Goal: Check status: Check status

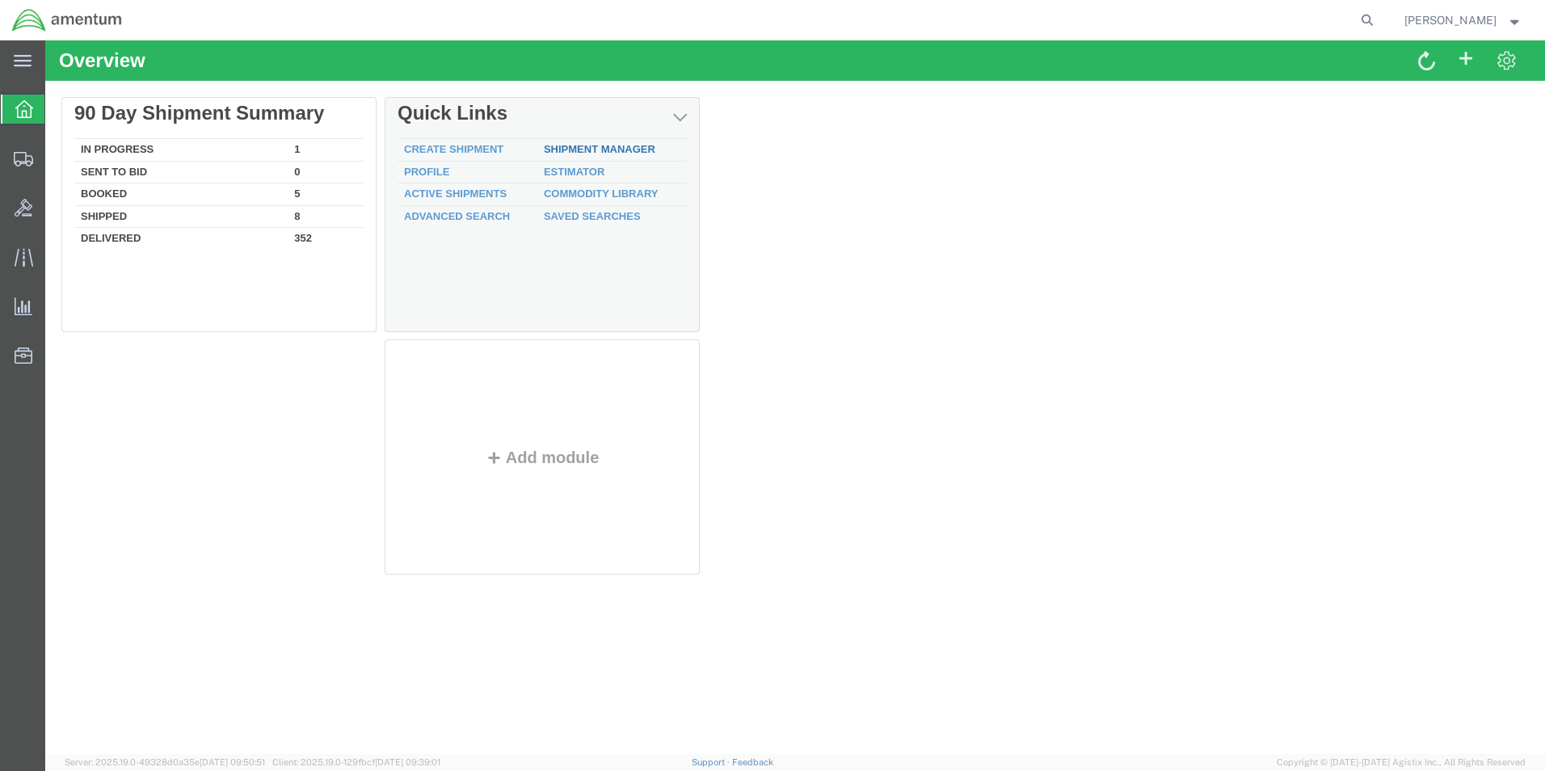
click at [557, 149] on link "Shipment Manager" at bounding box center [599, 149] width 111 height 12
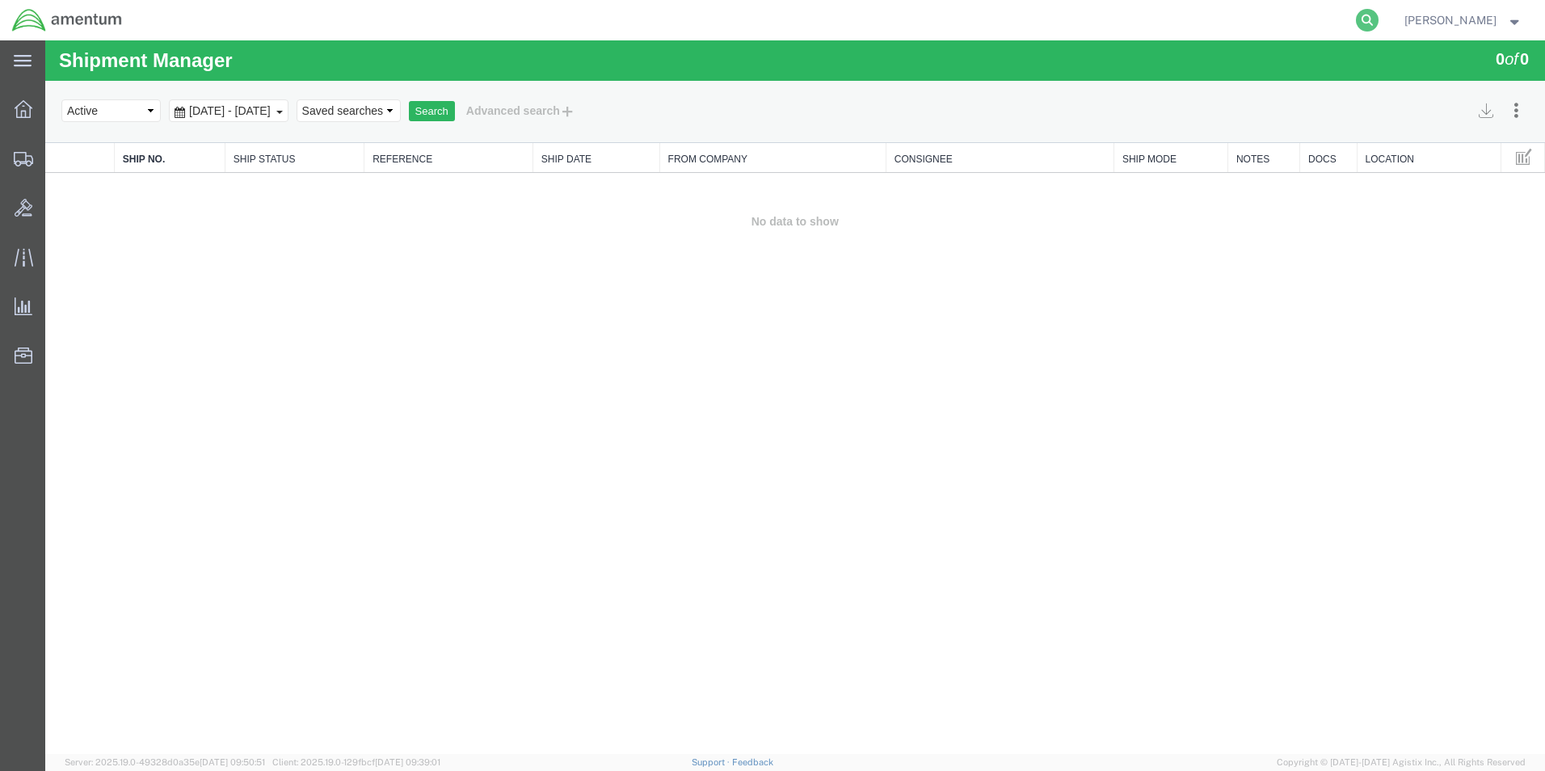
click at [1368, 19] on icon at bounding box center [1367, 20] width 23 height 23
click at [1151, 23] on input "search" at bounding box center [1110, 20] width 491 height 39
paste input "DCO-25241-167600"
type input "DCO-25241-167600"
click at [1368, 17] on icon at bounding box center [1367, 20] width 23 height 23
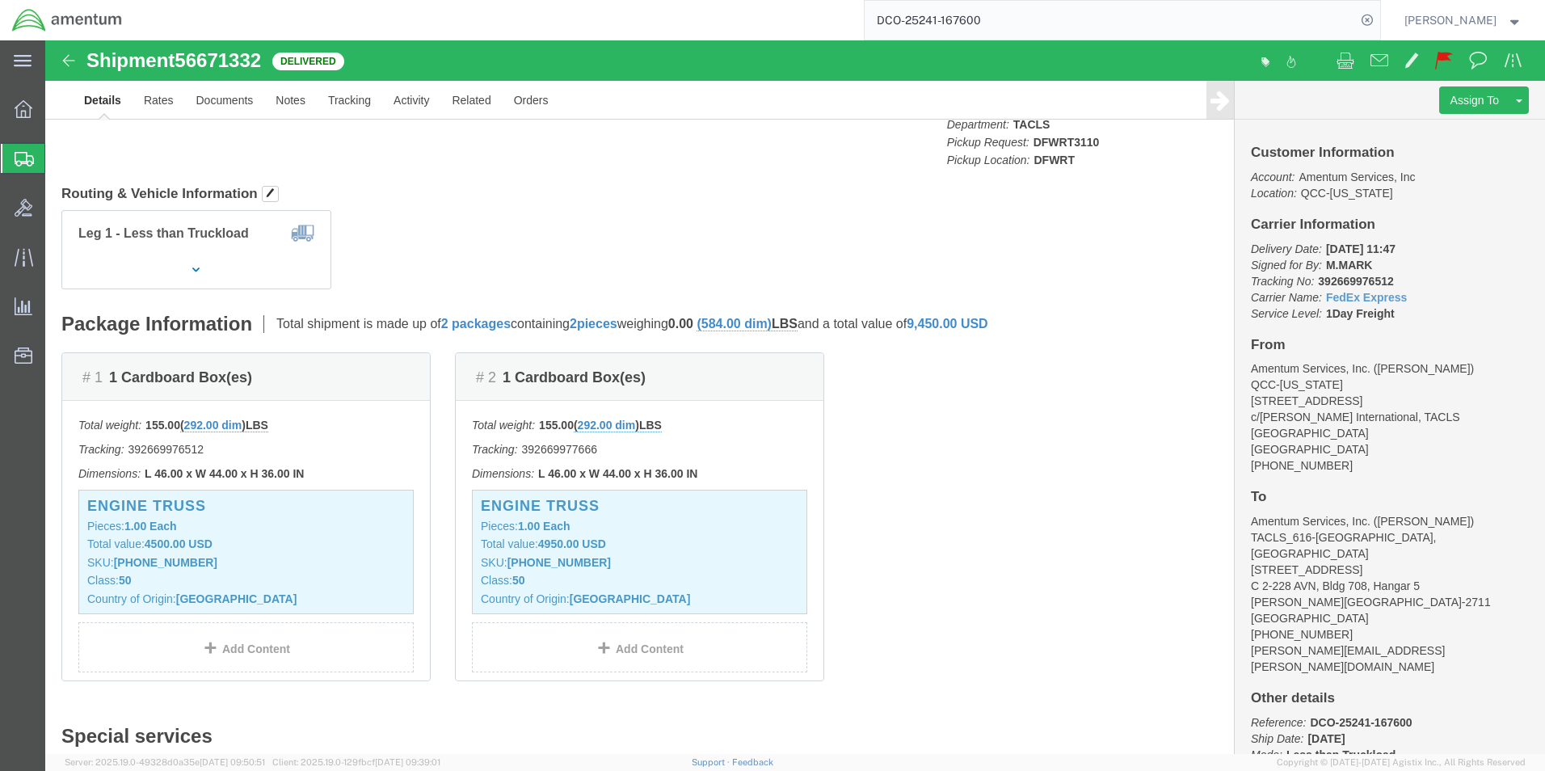
scroll to position [242, 0]
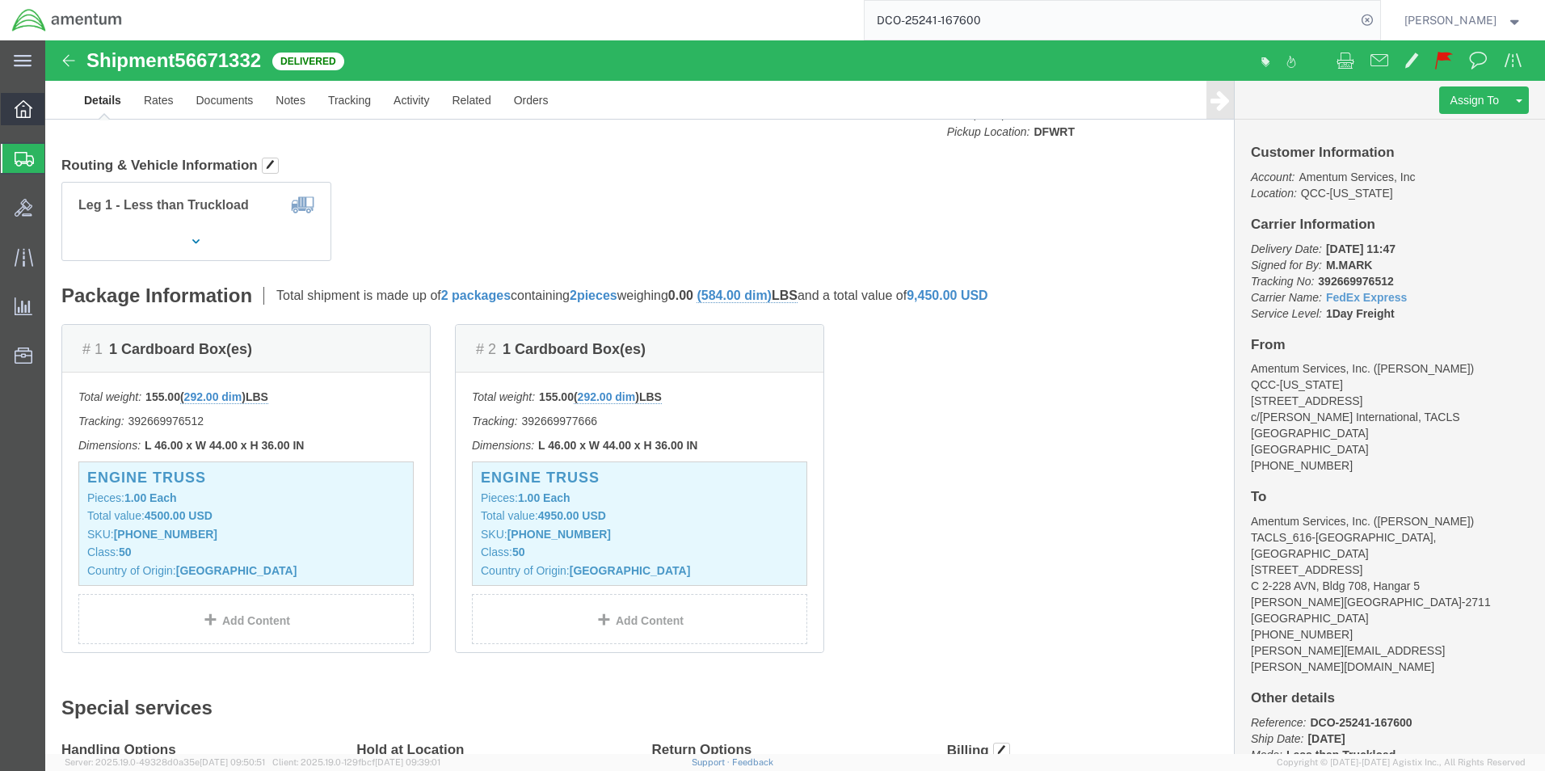
click at [12, 112] on div at bounding box center [23, 109] width 45 height 32
